Goal: Find specific page/section

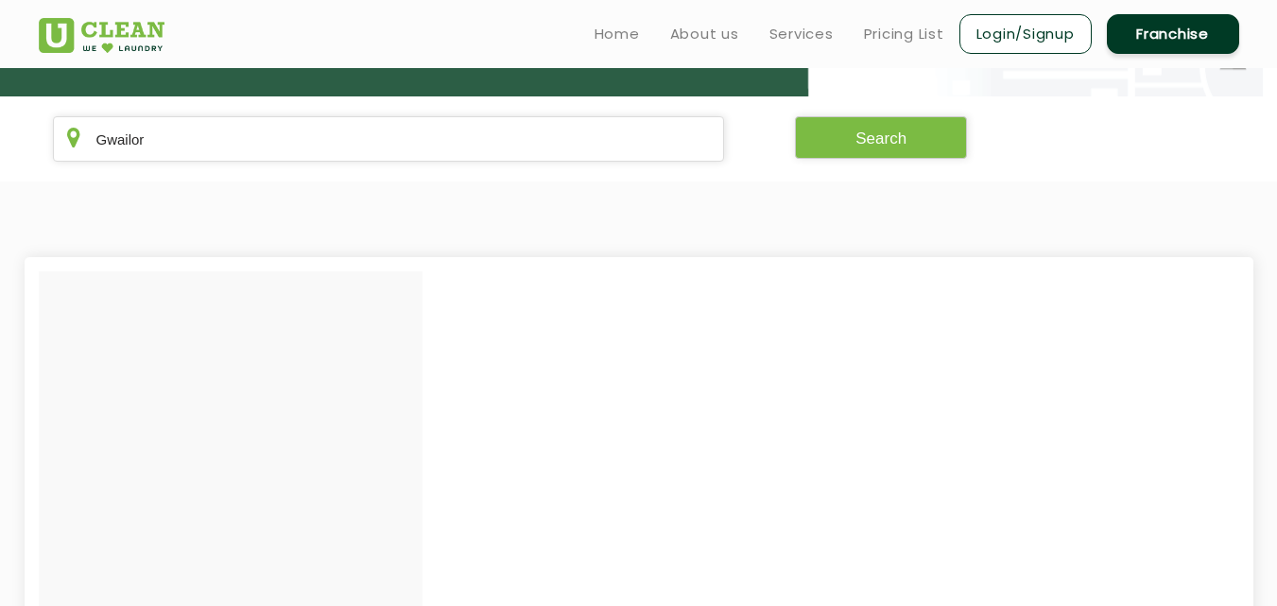
type input "Gwailor"
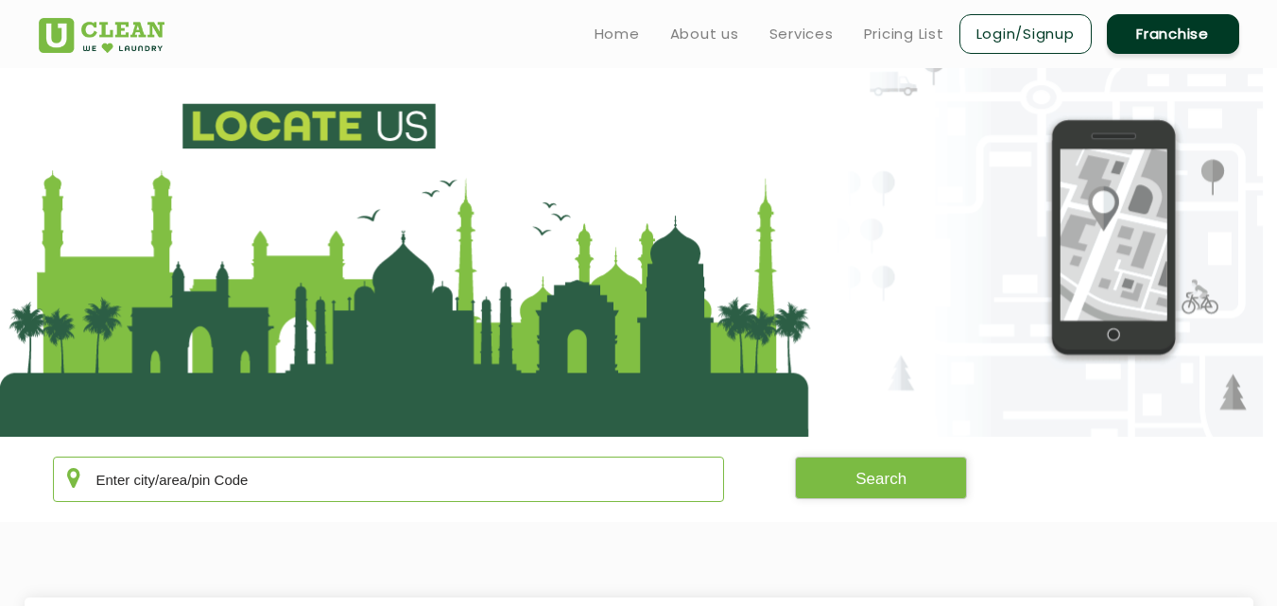
click at [265, 475] on input "text" at bounding box center [389, 479] width 672 height 45
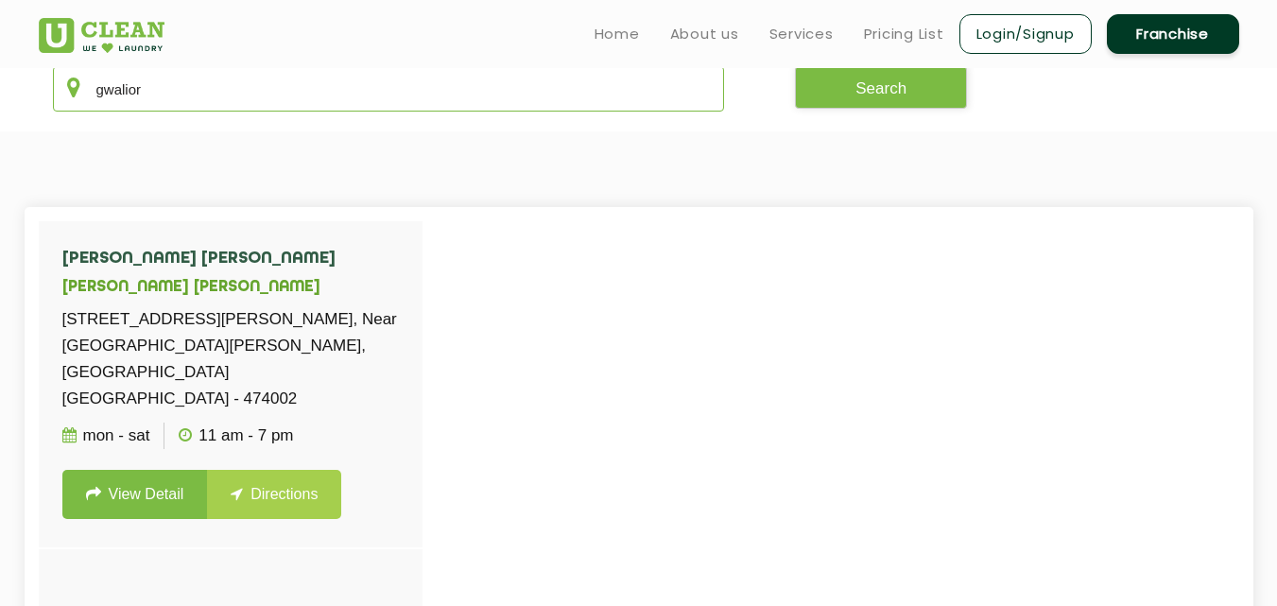
type input "gwalior"
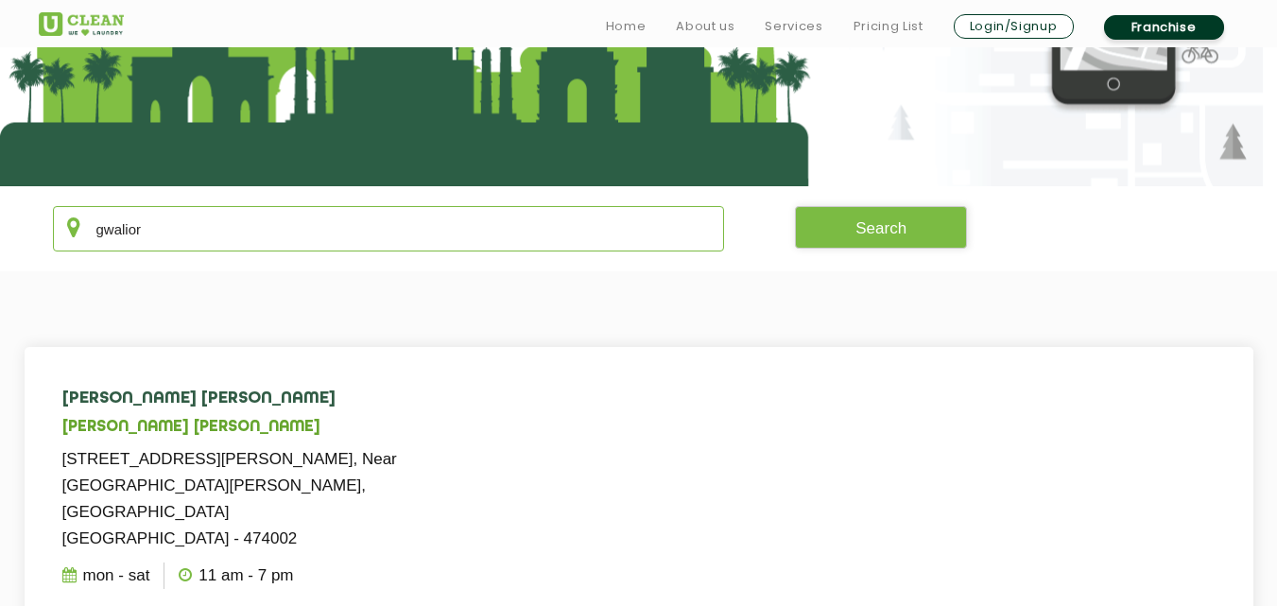
scroll to position [290, 0]
